Goal: Find specific page/section: Find specific page/section

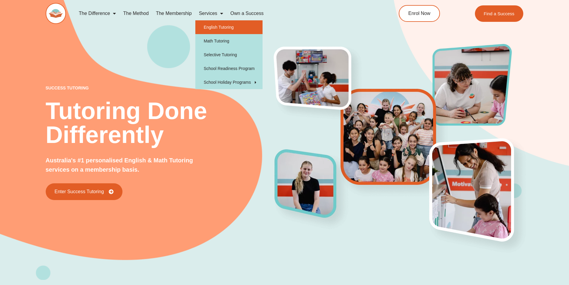
click at [218, 26] on link "English Tutoring" at bounding box center [228, 27] width 67 height 14
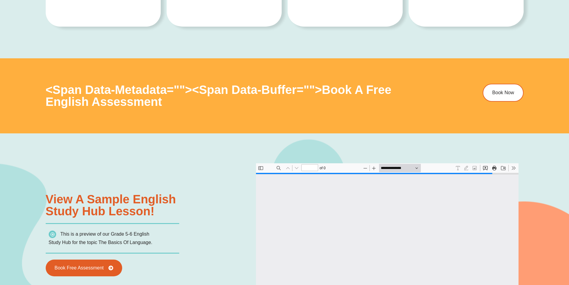
type input "*"
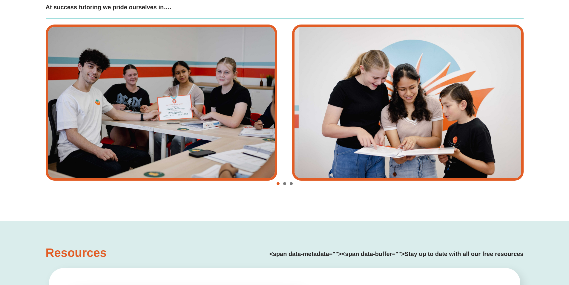
scroll to position [1641, 0]
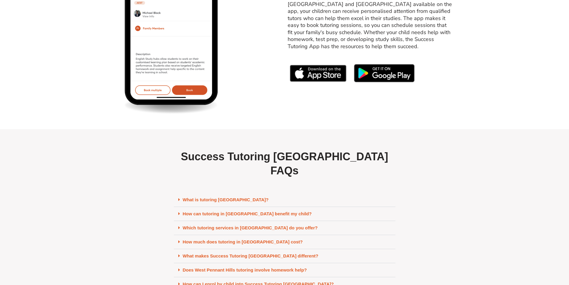
scroll to position [2657, 0]
